Goal: Information Seeking & Learning: Learn about a topic

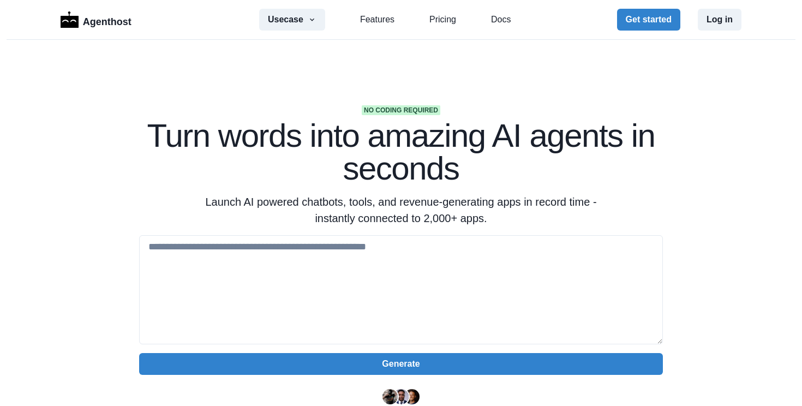
scroll to position [16, 0]
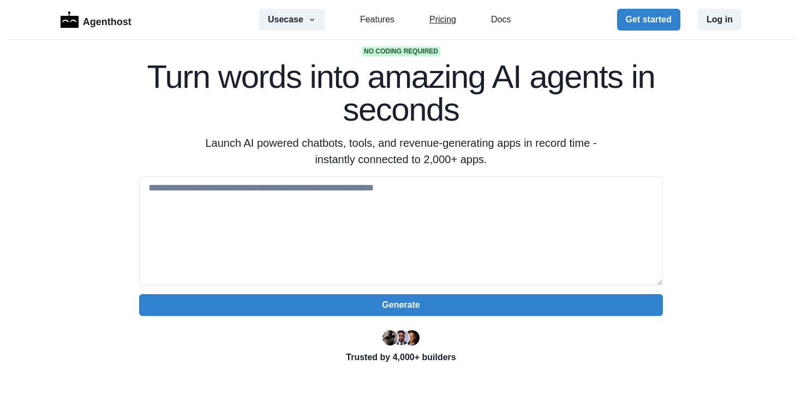
click at [450, 23] on link "Pricing" at bounding box center [442, 19] width 27 height 13
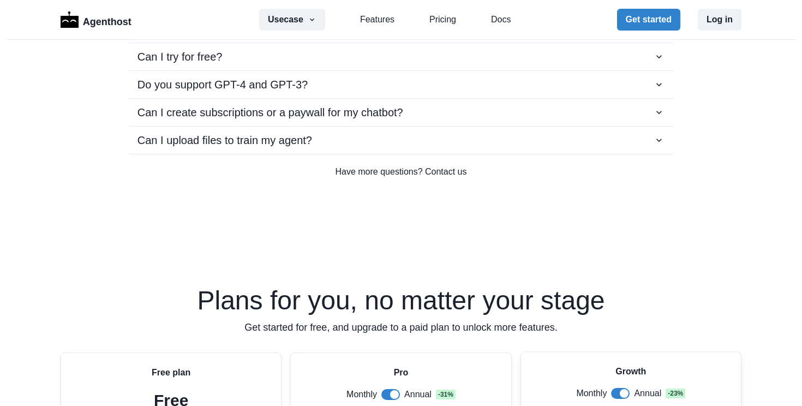
scroll to position [1940, 0]
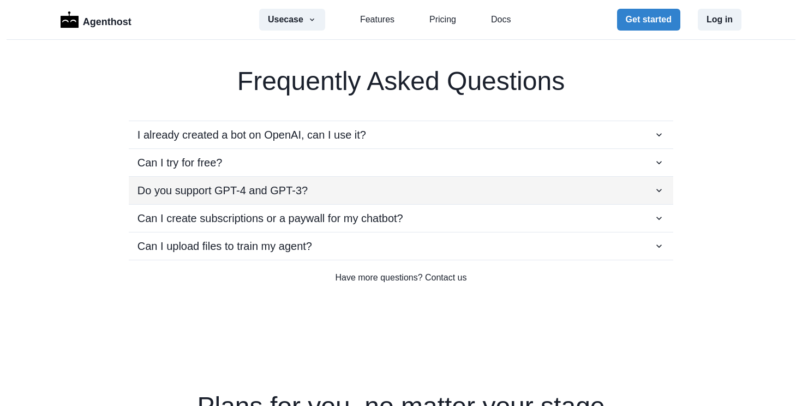
click at [607, 193] on div "Do you support GPT-4 and GPT-3?" at bounding box center [401, 190] width 527 height 16
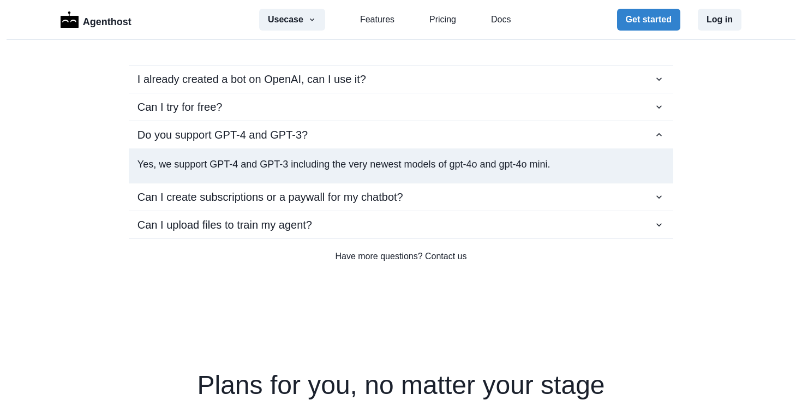
scroll to position [1997, 0]
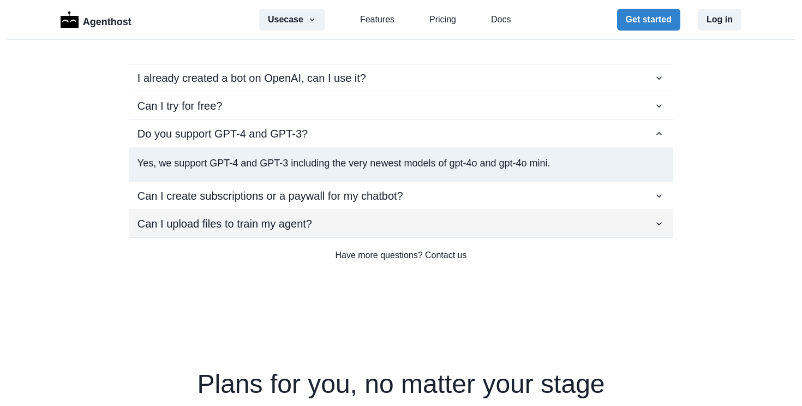
click at [660, 210] on button "Can I upload files to train my agent?" at bounding box center [401, 223] width 545 height 27
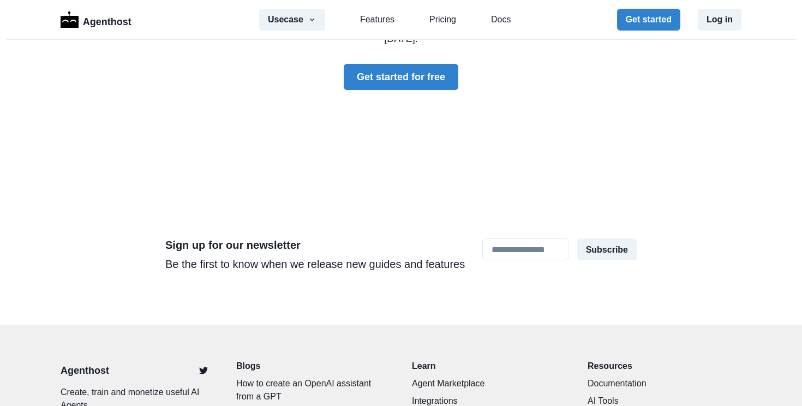
scroll to position [3360, 0]
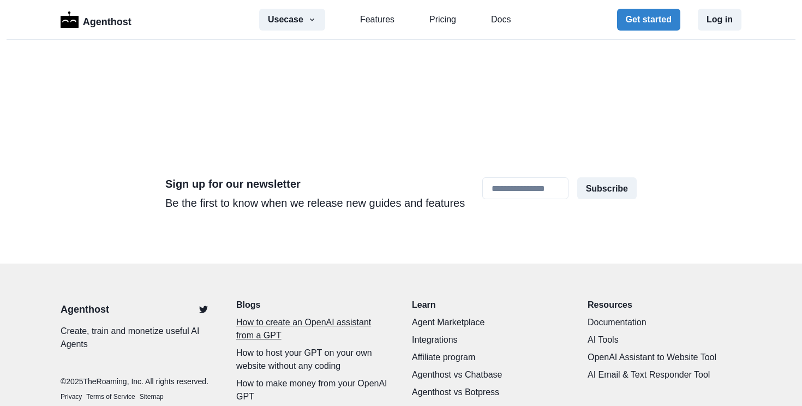
click at [276, 316] on p "How to create an OpenAI assistant from a GPT" at bounding box center [313, 329] width 154 height 26
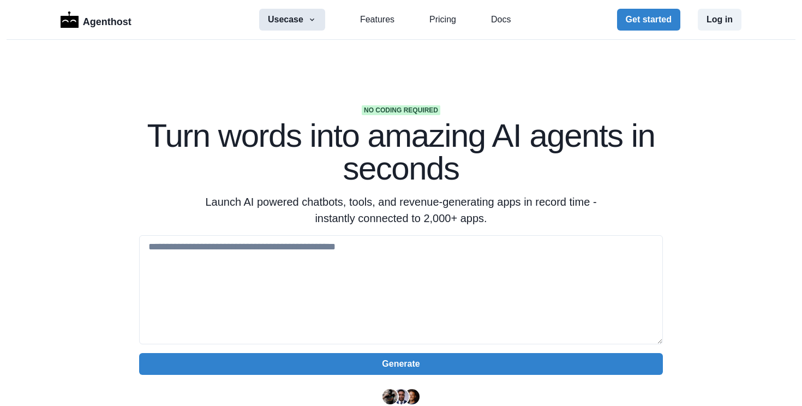
click at [307, 16] on button "Usecase" at bounding box center [292, 20] width 66 height 22
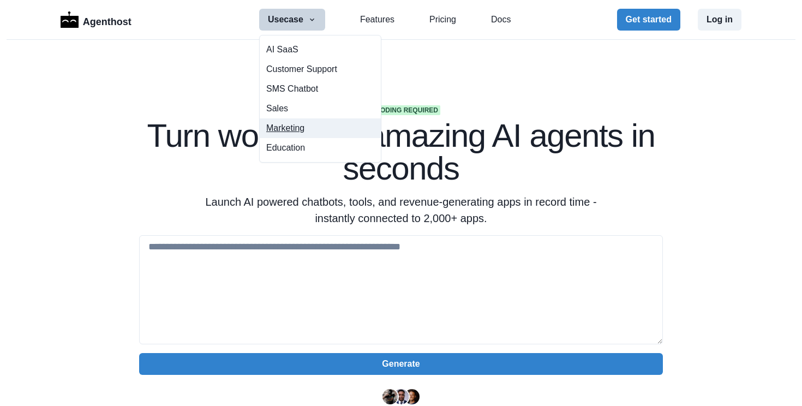
click at [290, 130] on button "Marketing" at bounding box center [320, 128] width 121 height 20
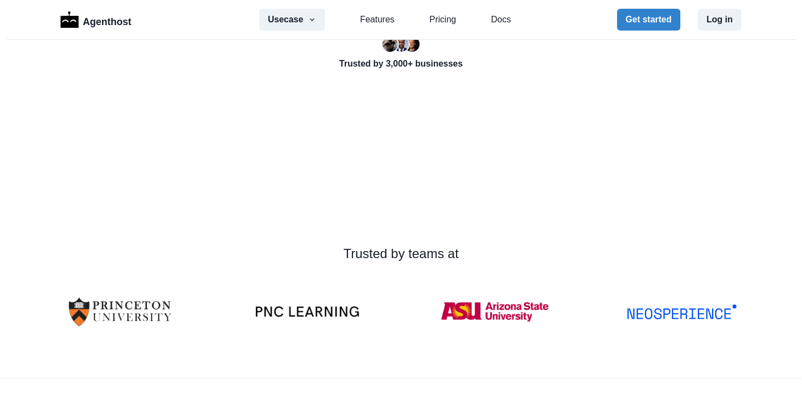
scroll to position [291, 0]
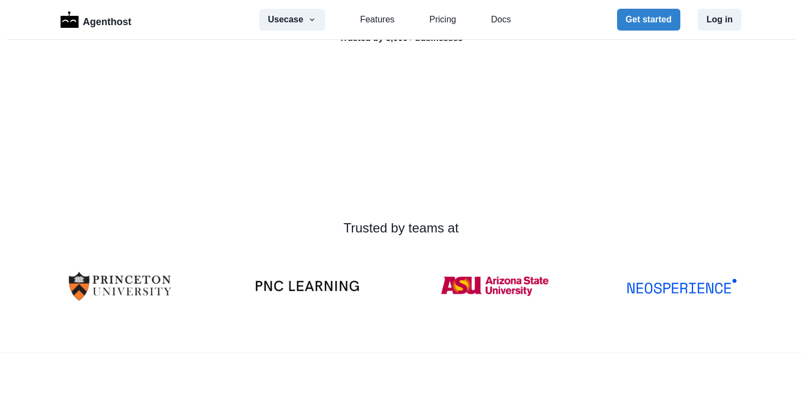
click at [303, 116] on video at bounding box center [221, 129] width 164 height 82
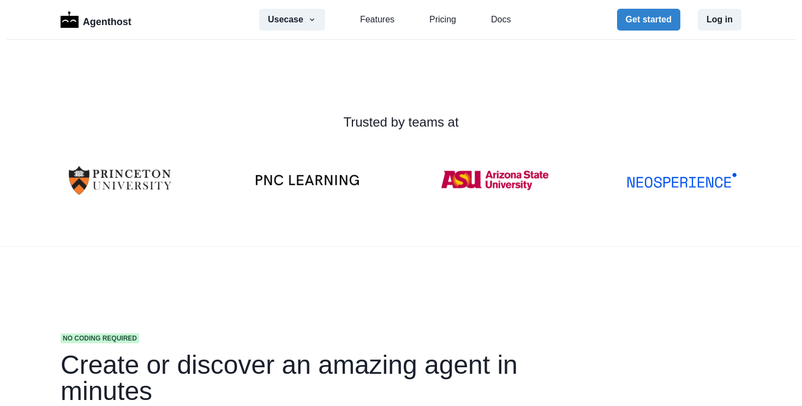
scroll to position [338, 0]
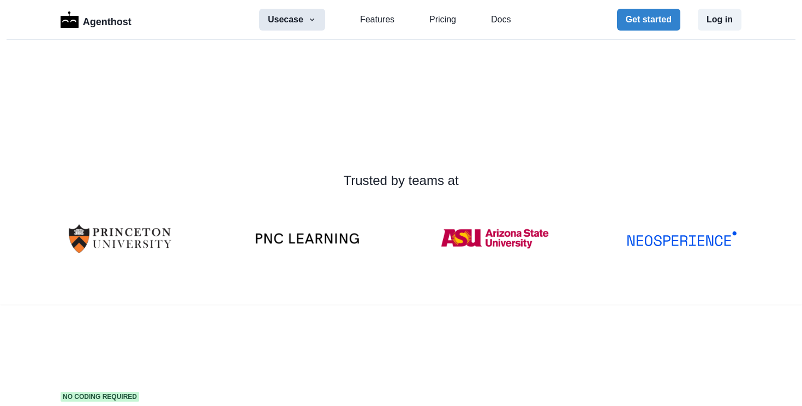
click at [300, 17] on button "Usecase" at bounding box center [292, 20] width 66 height 22
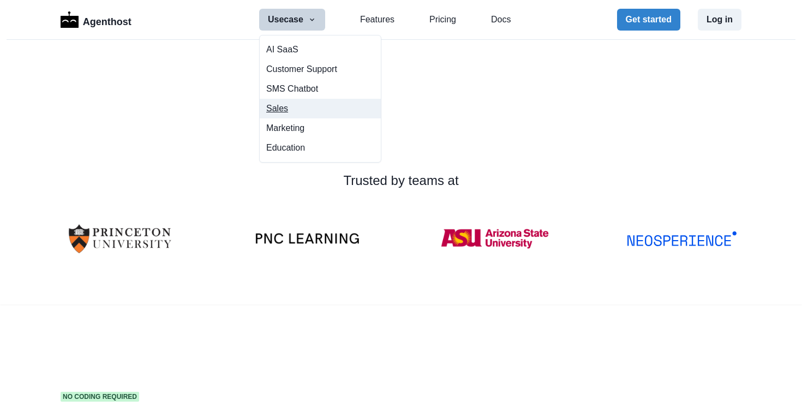
click at [276, 110] on button "Sales" at bounding box center [320, 109] width 121 height 20
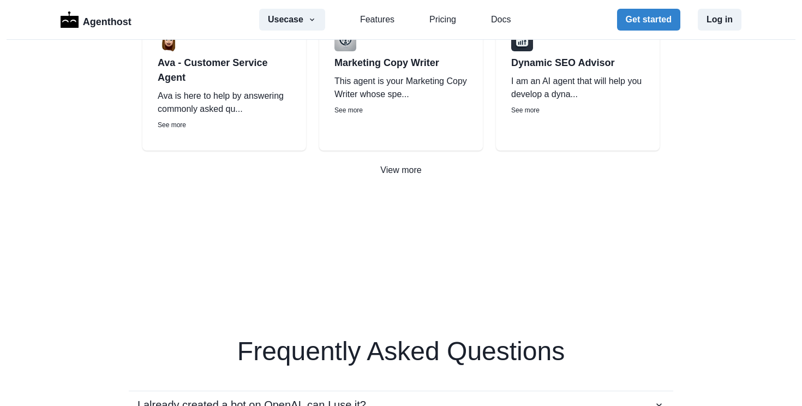
scroll to position [2156, 0]
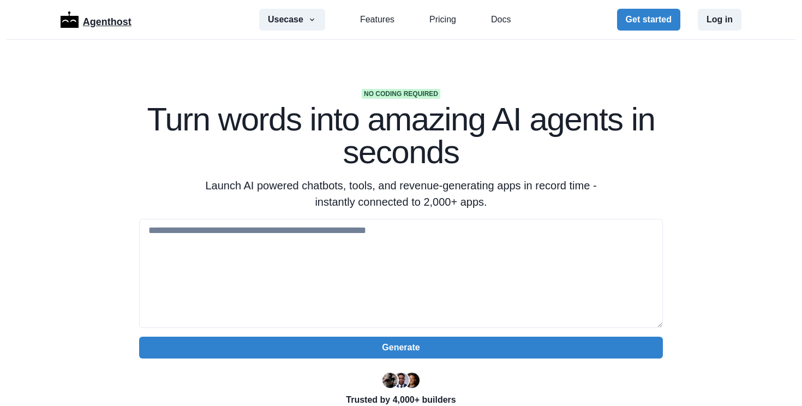
scroll to position [20, 0]
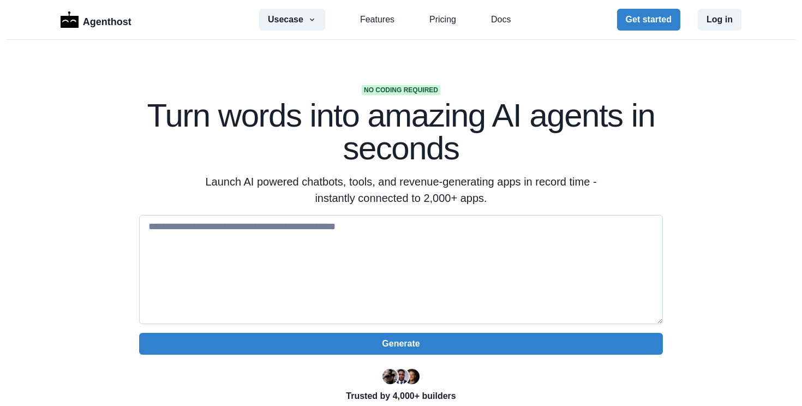
click at [264, 230] on textarea at bounding box center [401, 269] width 524 height 109
click at [295, 17] on button "Usecase" at bounding box center [292, 20] width 66 height 22
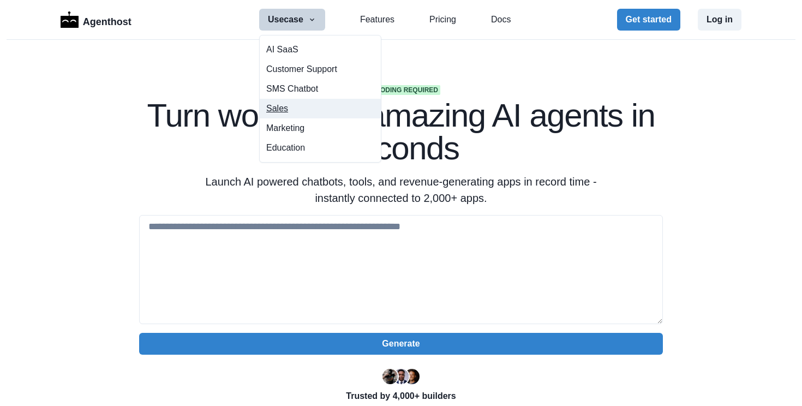
click at [284, 105] on button "Sales" at bounding box center [320, 109] width 121 height 20
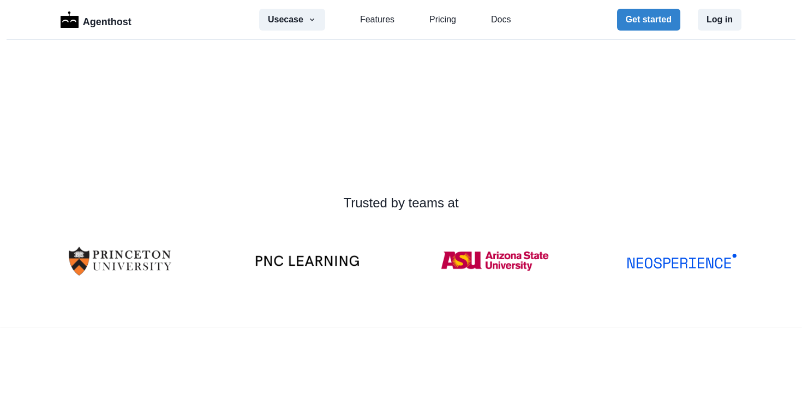
scroll to position [315, 0]
click at [303, 128] on video at bounding box center [221, 105] width 164 height 82
click at [303, 125] on video at bounding box center [221, 105] width 164 height 82
click at [453, 14] on link "Pricing" at bounding box center [442, 19] width 27 height 13
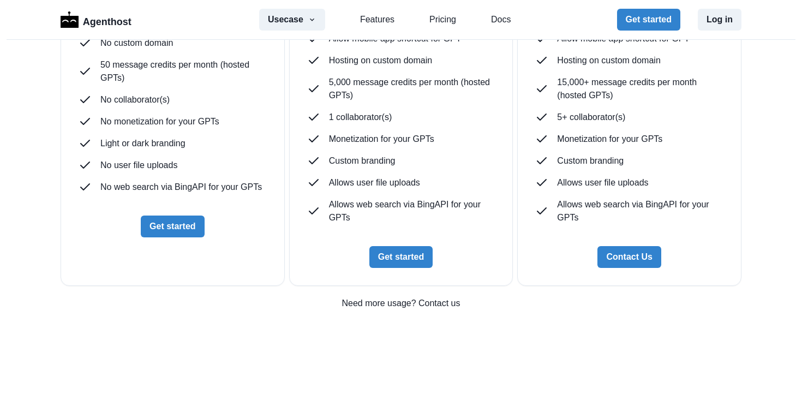
scroll to position [2933, 0]
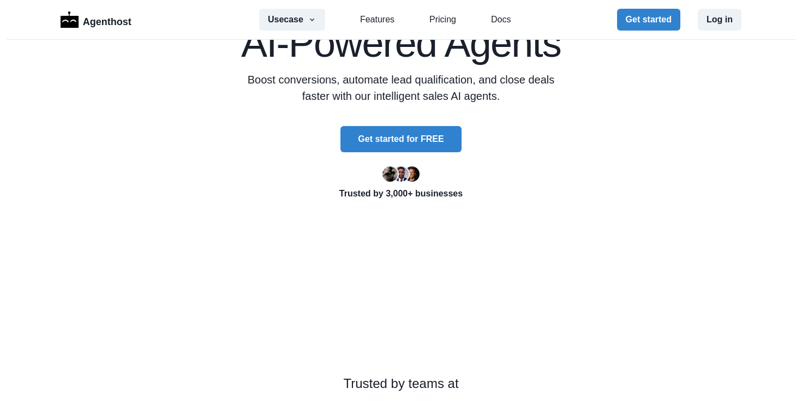
scroll to position [126, 0]
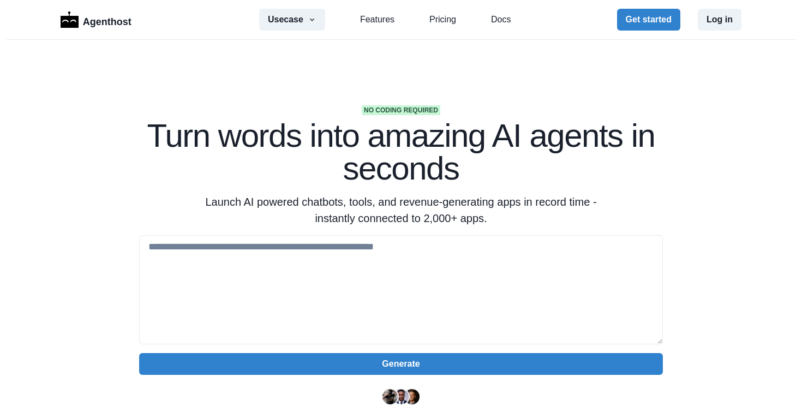
click at [403, 170] on h1 "Turn words into amazing AI agents in seconds" at bounding box center [401, 152] width 524 height 65
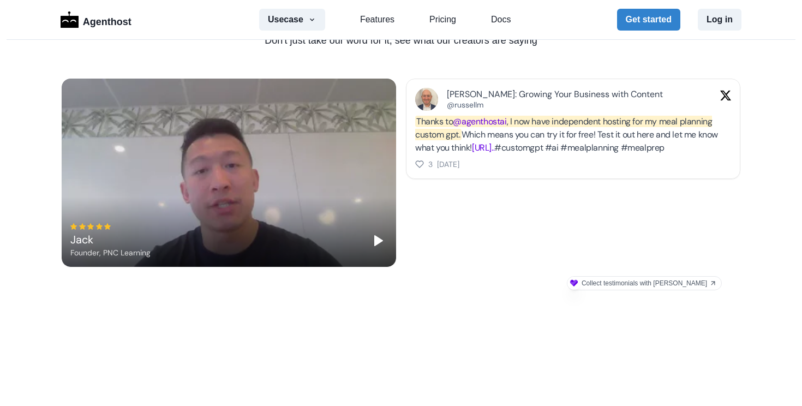
scroll to position [686, 0]
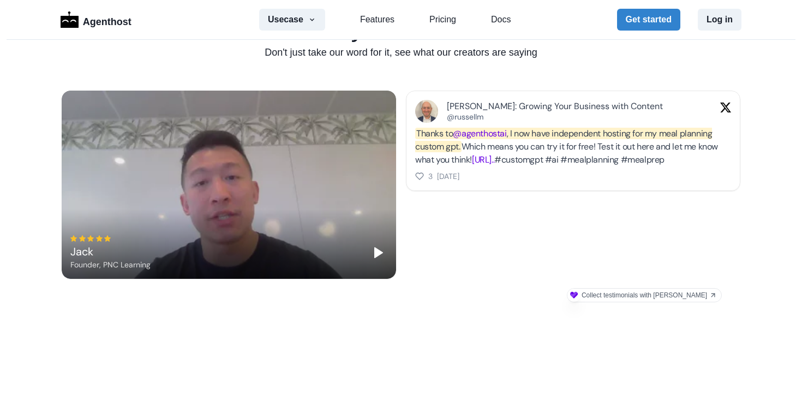
click at [494, 157] on link "www.agenthost.ai/chat/mea..." at bounding box center [483, 159] width 22 height 11
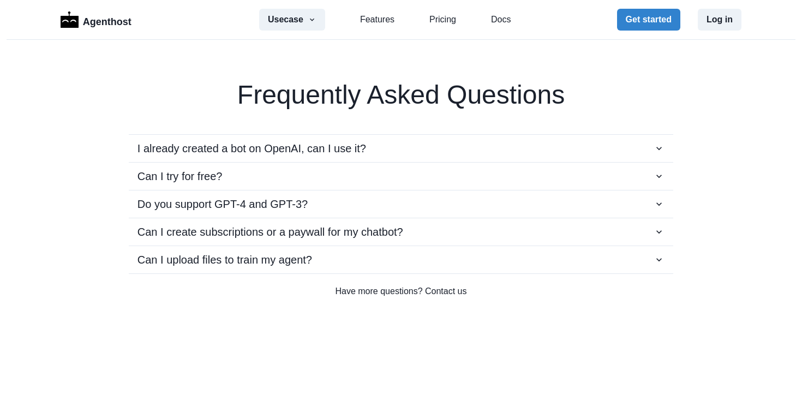
scroll to position [1927, 0]
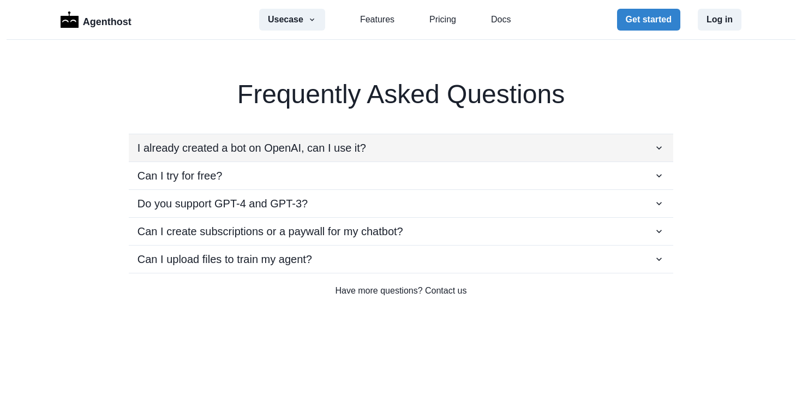
click at [473, 159] on button "I already created a bot on OpenAI, can I use it?" at bounding box center [401, 147] width 545 height 27
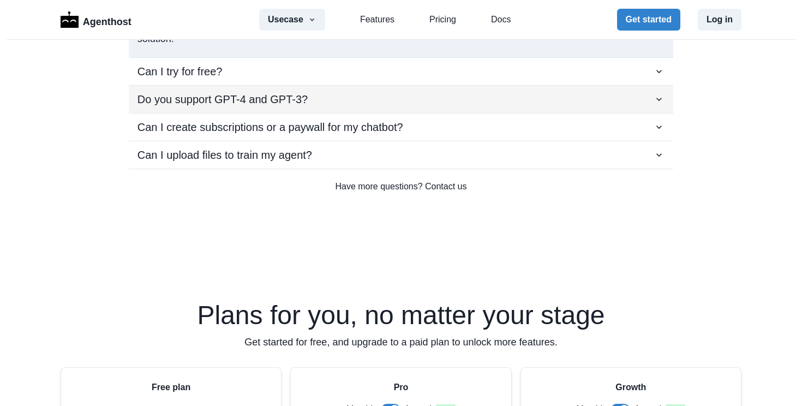
scroll to position [2094, 0]
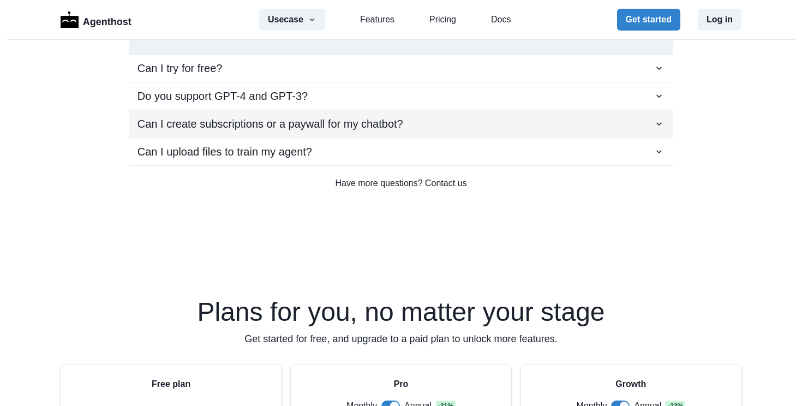
click at [225, 129] on p "Can I create subscriptions or a paywall for my chatbot?" at bounding box center [271, 124] width 266 height 16
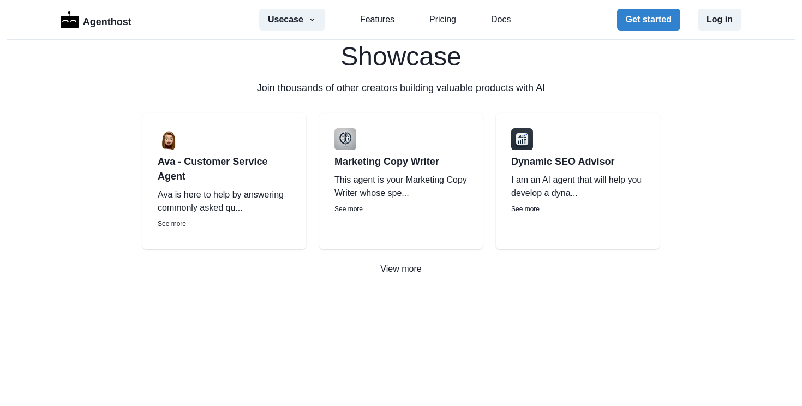
scroll to position [1222, 0]
